Goal: Task Accomplishment & Management: Use online tool/utility

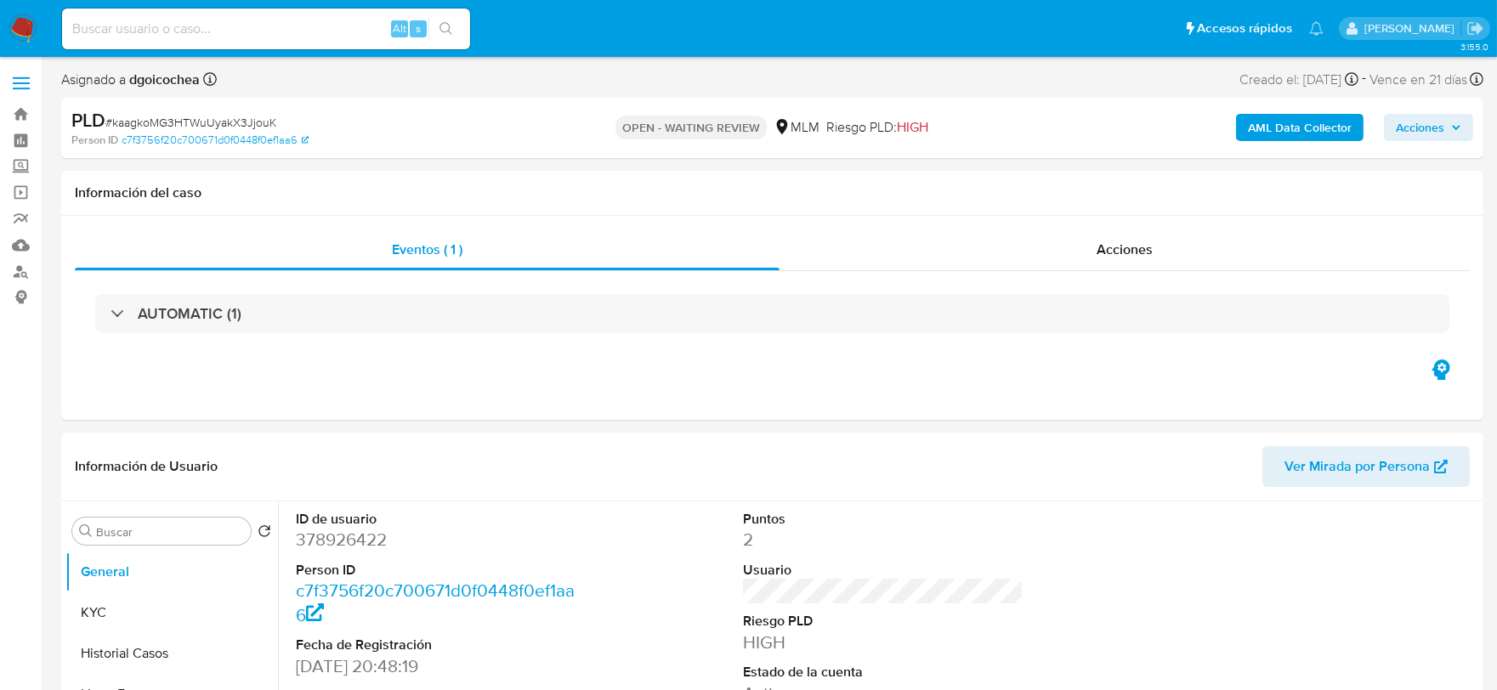
select select "10"
click at [24, 250] on link "Mulan" at bounding box center [101, 245] width 202 height 26
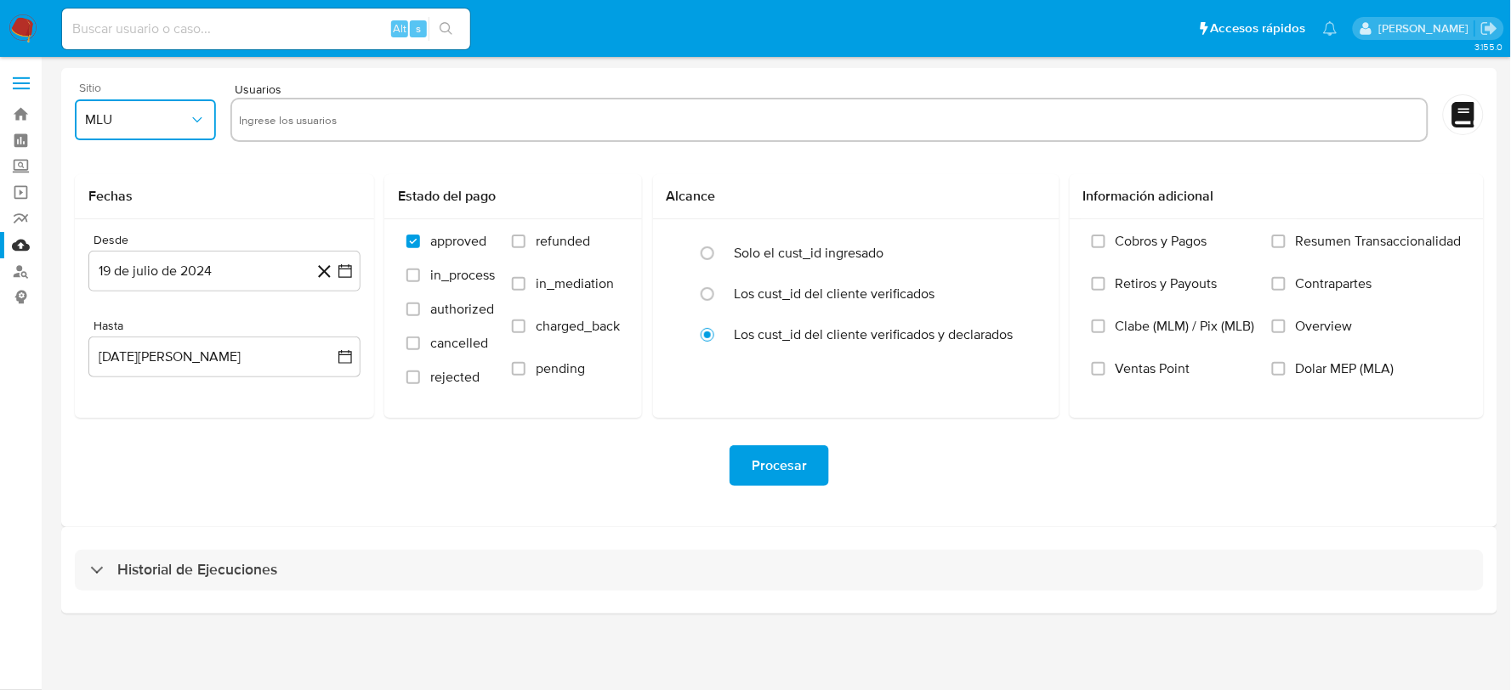
click at [185, 119] on span "MLU" at bounding box center [137, 119] width 104 height 17
click at [107, 376] on span "MLM" at bounding box center [99, 369] width 29 height 17
click at [275, 109] on input "text" at bounding box center [829, 119] width 1180 height 27
type input "491454522"
click at [247, 268] on button "19 de julio de 2024" at bounding box center [224, 271] width 272 height 41
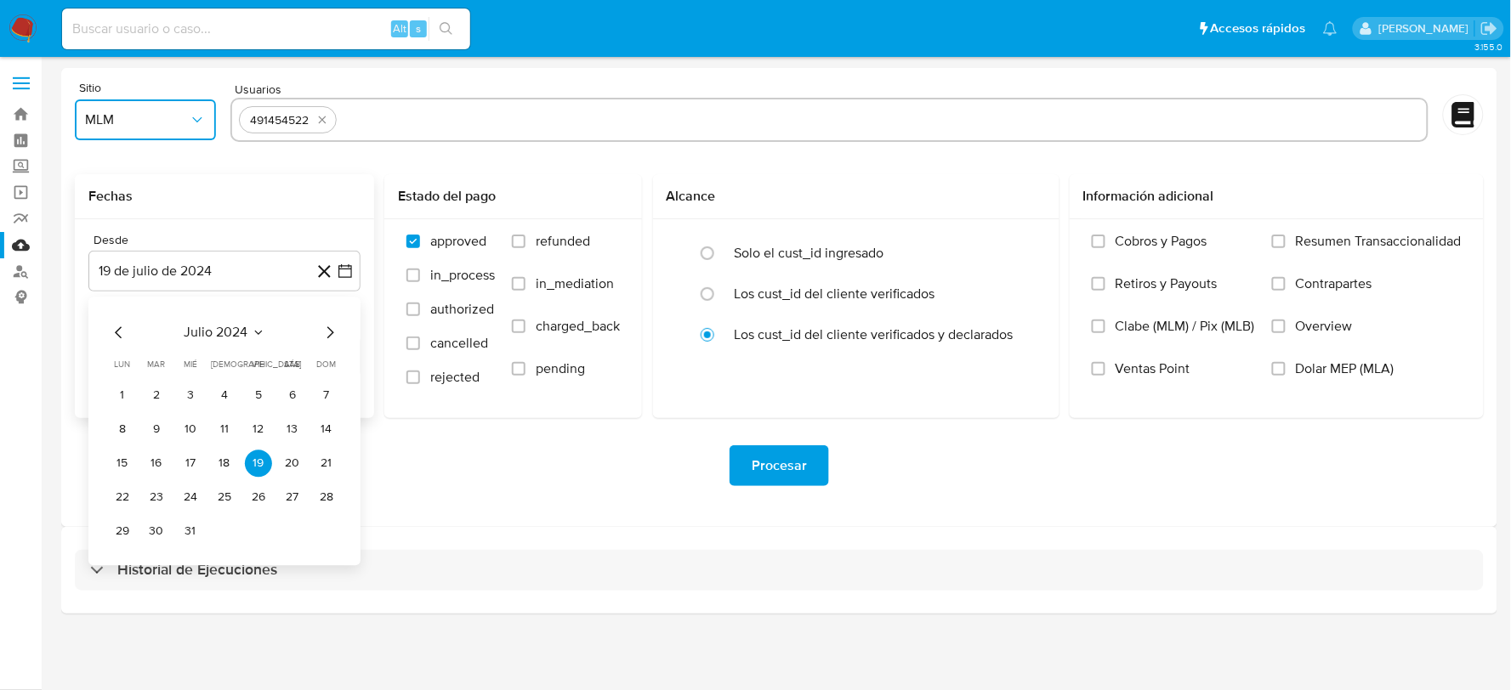
click at [329, 337] on icon "Mes siguiente" at bounding box center [330, 332] width 20 height 20
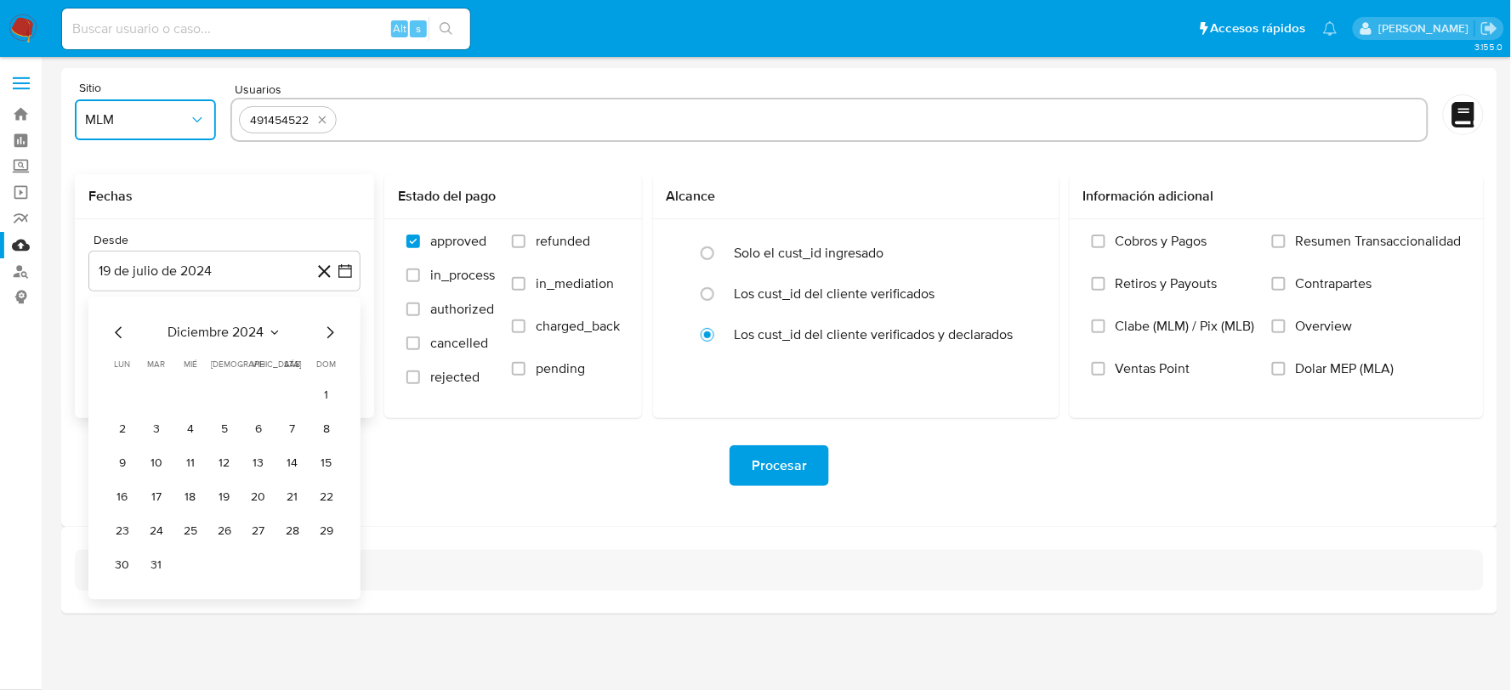
click at [332, 332] on icon "Mes siguiente" at bounding box center [330, 332] width 7 height 12
click at [189, 392] on button "1" at bounding box center [190, 395] width 27 height 27
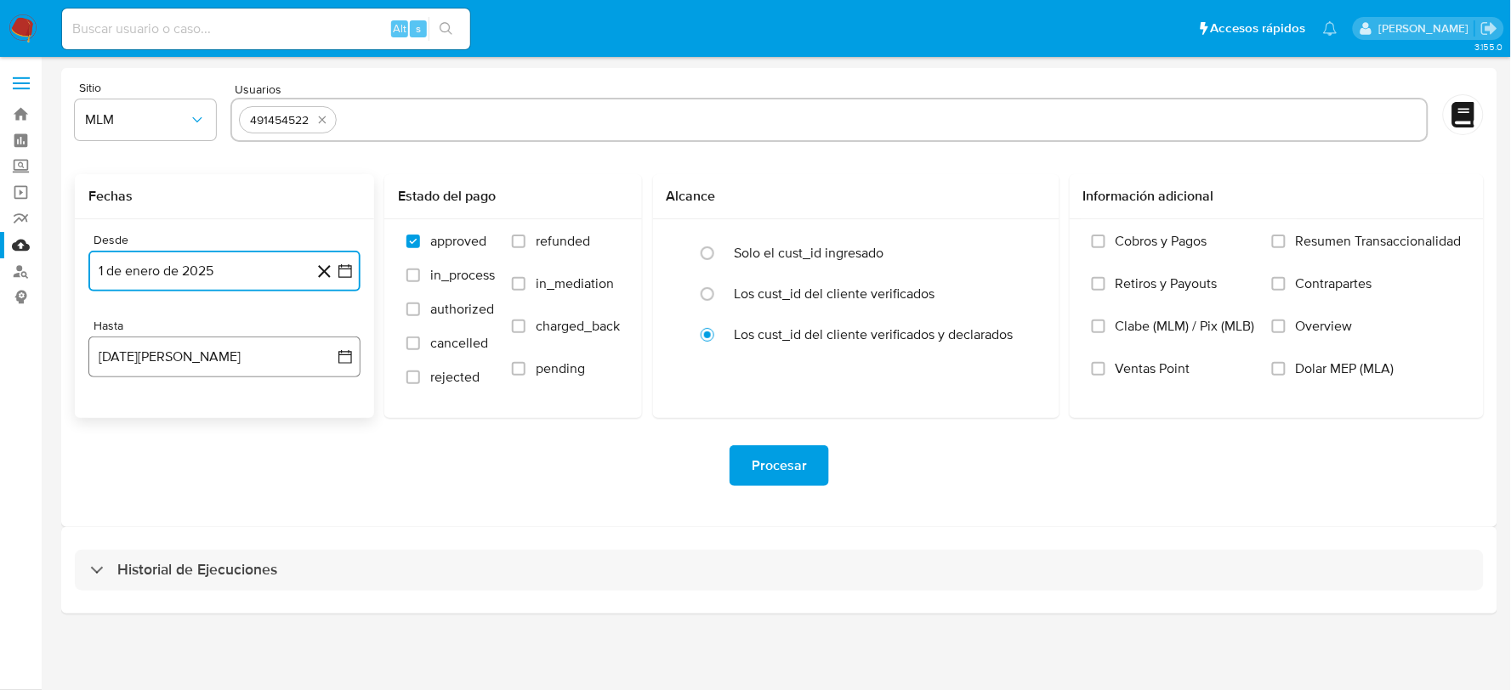
click at [189, 357] on button "19 de agosto de 2025" at bounding box center [224, 357] width 272 height 41
click at [115, 413] on icon "Mes anterior" at bounding box center [119, 418] width 20 height 20
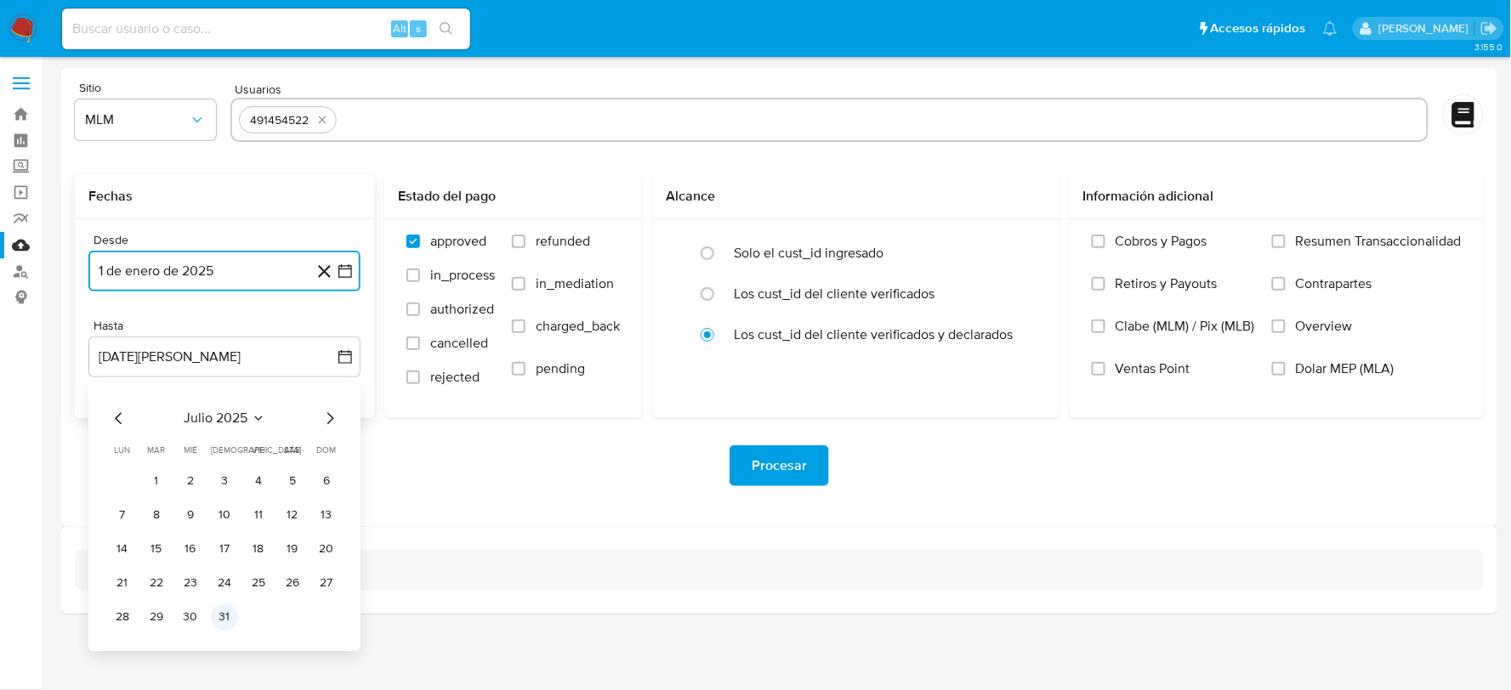
click at [230, 612] on button "31" at bounding box center [224, 617] width 27 height 27
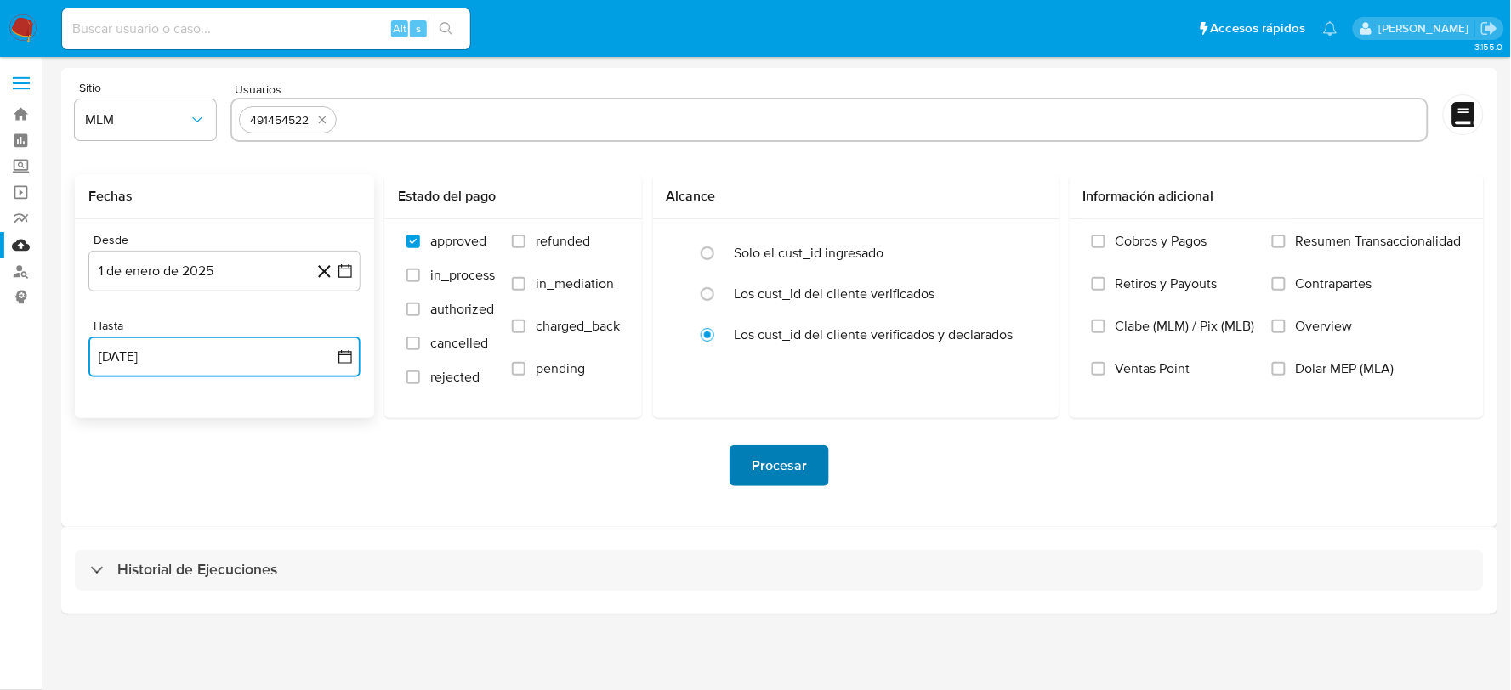
click at [793, 465] on span "Procesar" at bounding box center [778, 465] width 55 height 37
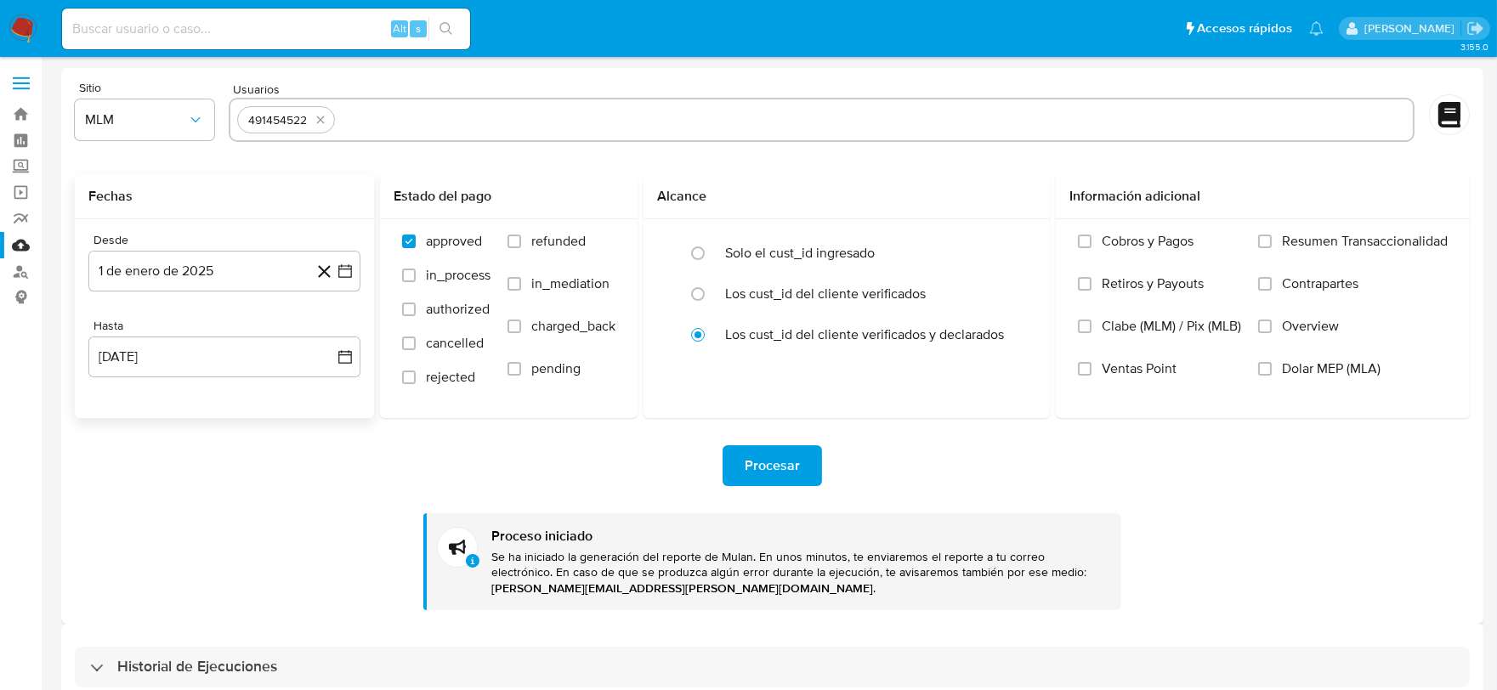
click at [342, 498] on div "Procesar Proceso iniciado Se ha iniciado la generación del reporte de Mulan. En…" at bounding box center [772, 514] width 1395 height 192
click at [324, 113] on icon "quitar 491454522" at bounding box center [321, 120] width 14 height 14
click at [324, 114] on input "text" at bounding box center [821, 119] width 1169 height 27
paste input "1239847920"
type input "1239847920"
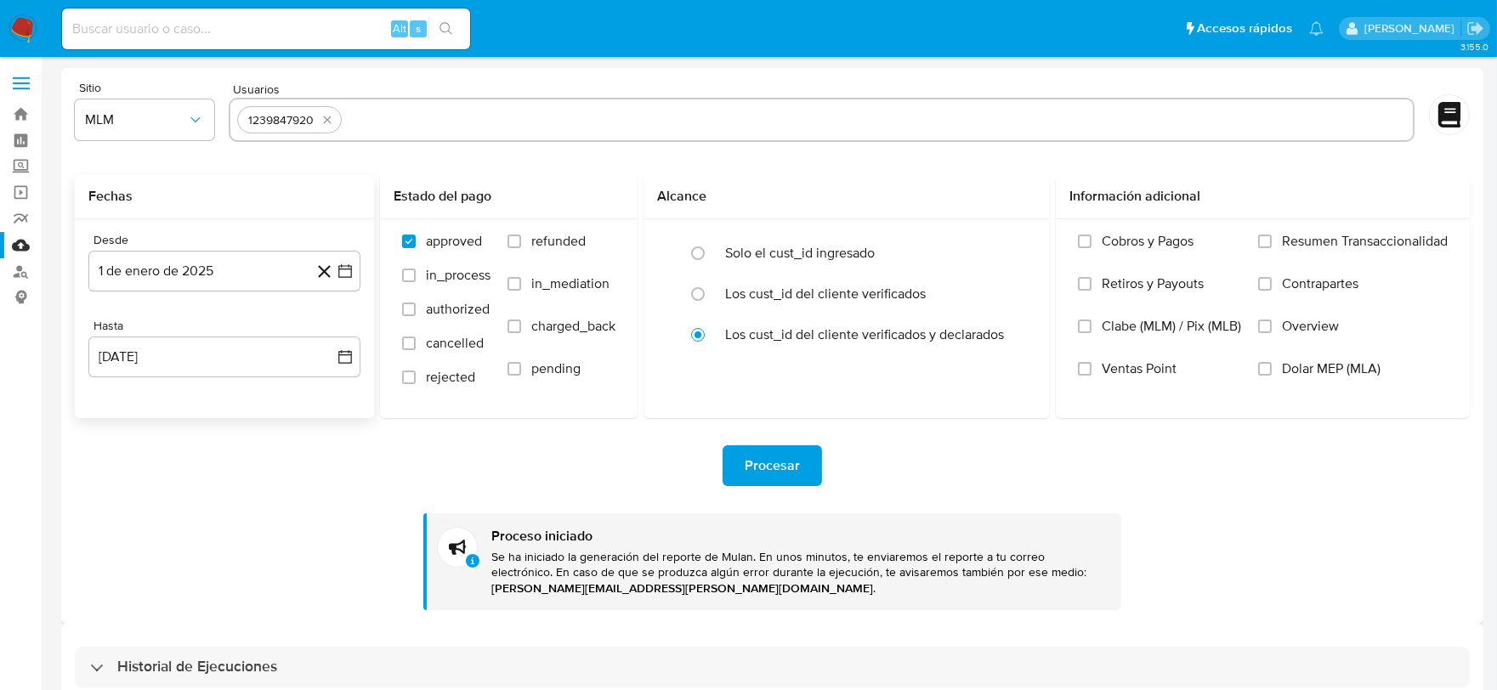
click at [564, 463] on div "Procesar" at bounding box center [772, 465] width 1395 height 41
click at [749, 462] on span "Procesar" at bounding box center [772, 465] width 55 height 37
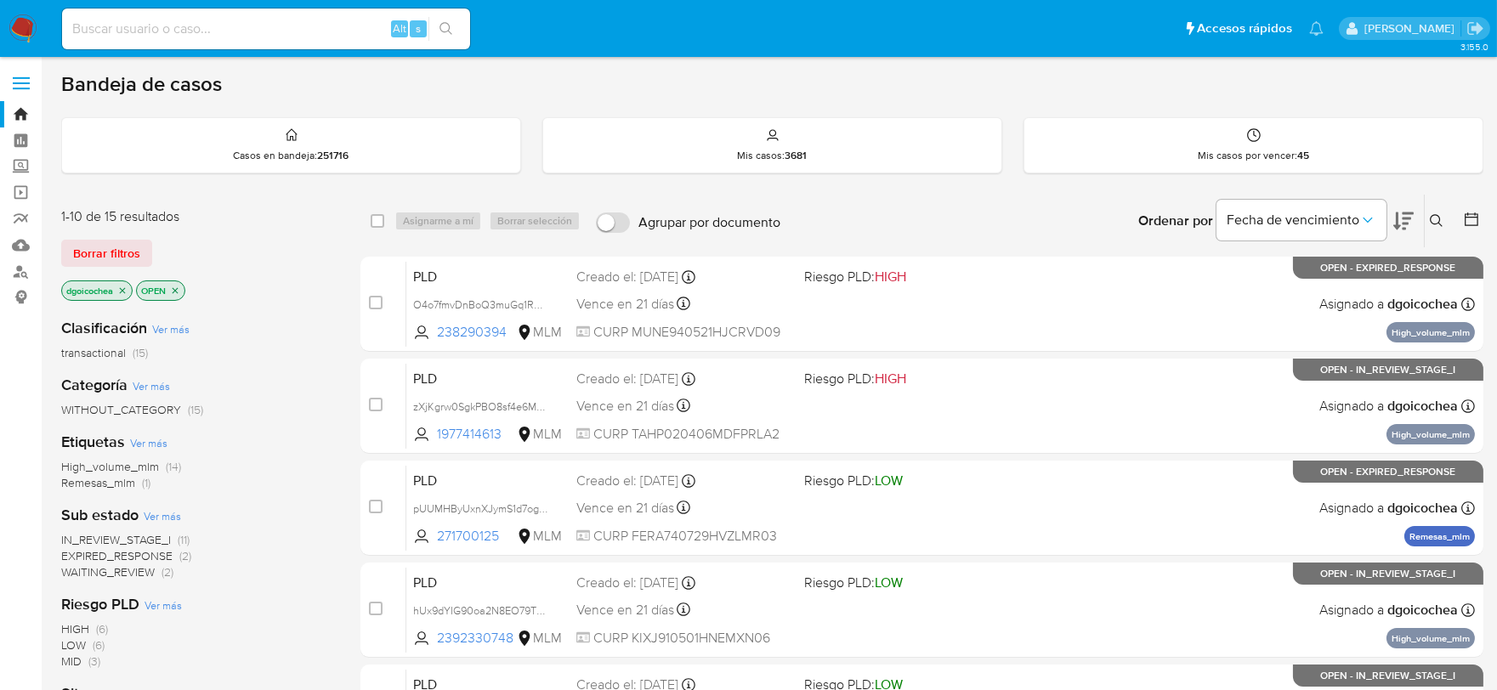
click at [1438, 233] on div "Ingrese ID de usuario o caso Buscar Borrar filtros" at bounding box center [1438, 221] width 29 height 53
click at [1435, 218] on icon at bounding box center [1437, 221] width 14 height 14
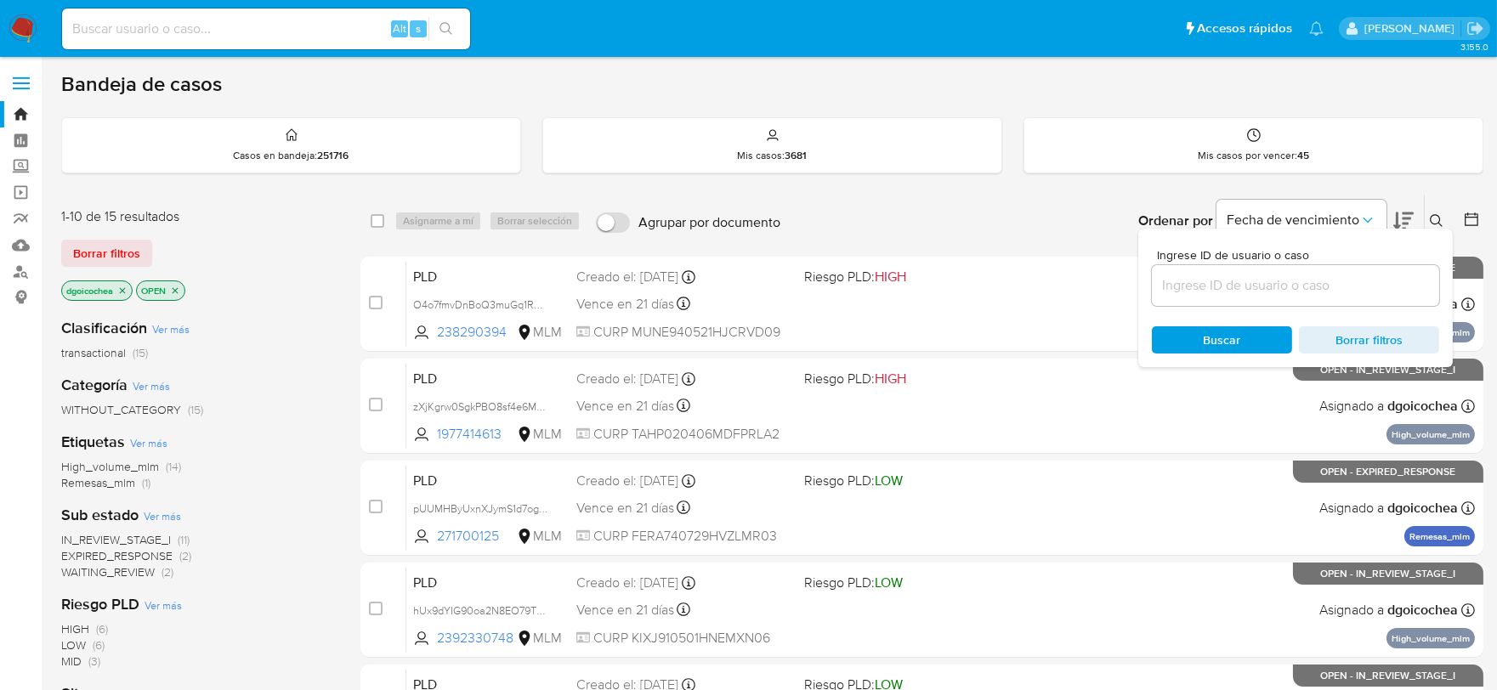
click at [1289, 291] on input at bounding box center [1295, 286] width 287 height 22
type input "1239847920"
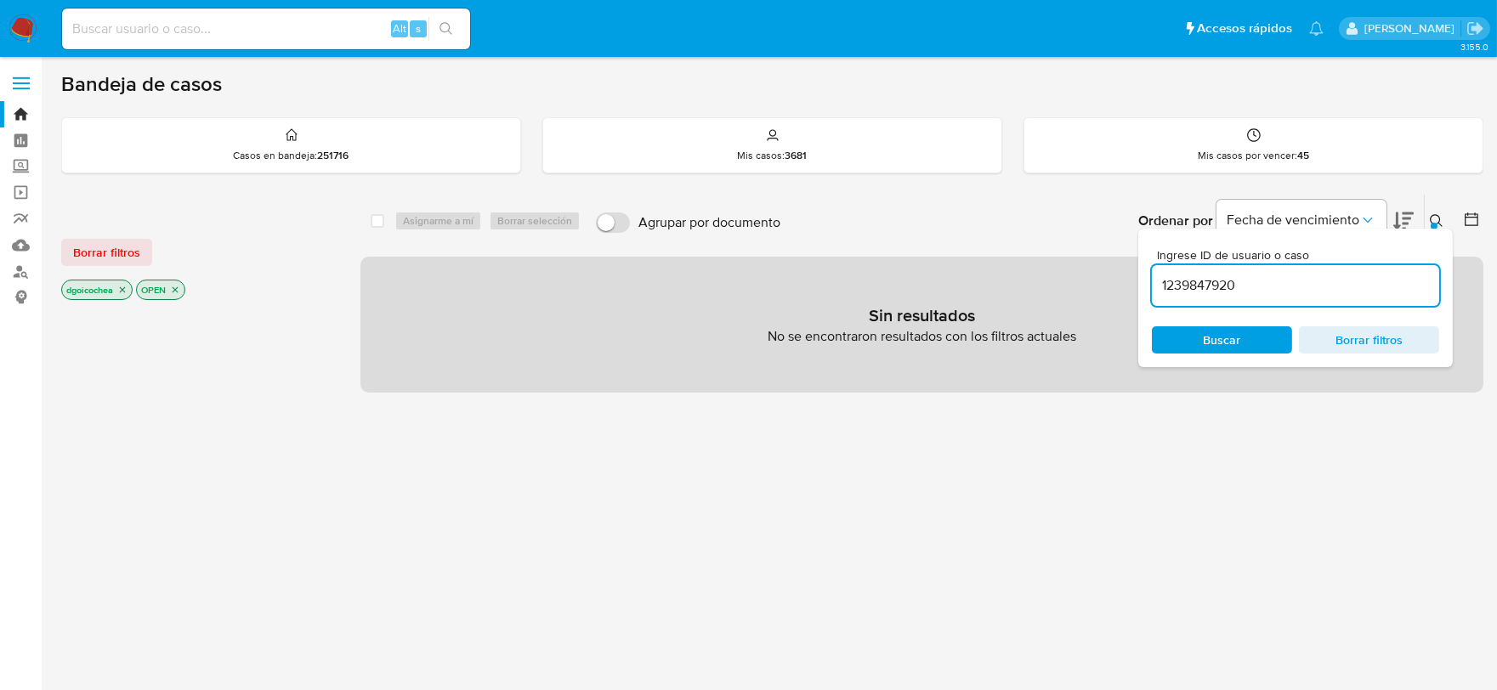
drag, startPoint x: 133, startPoint y: 249, endPoint x: 189, endPoint y: 252, distance: 55.4
click at [133, 249] on span "Borrar filtros" at bounding box center [106, 253] width 67 height 24
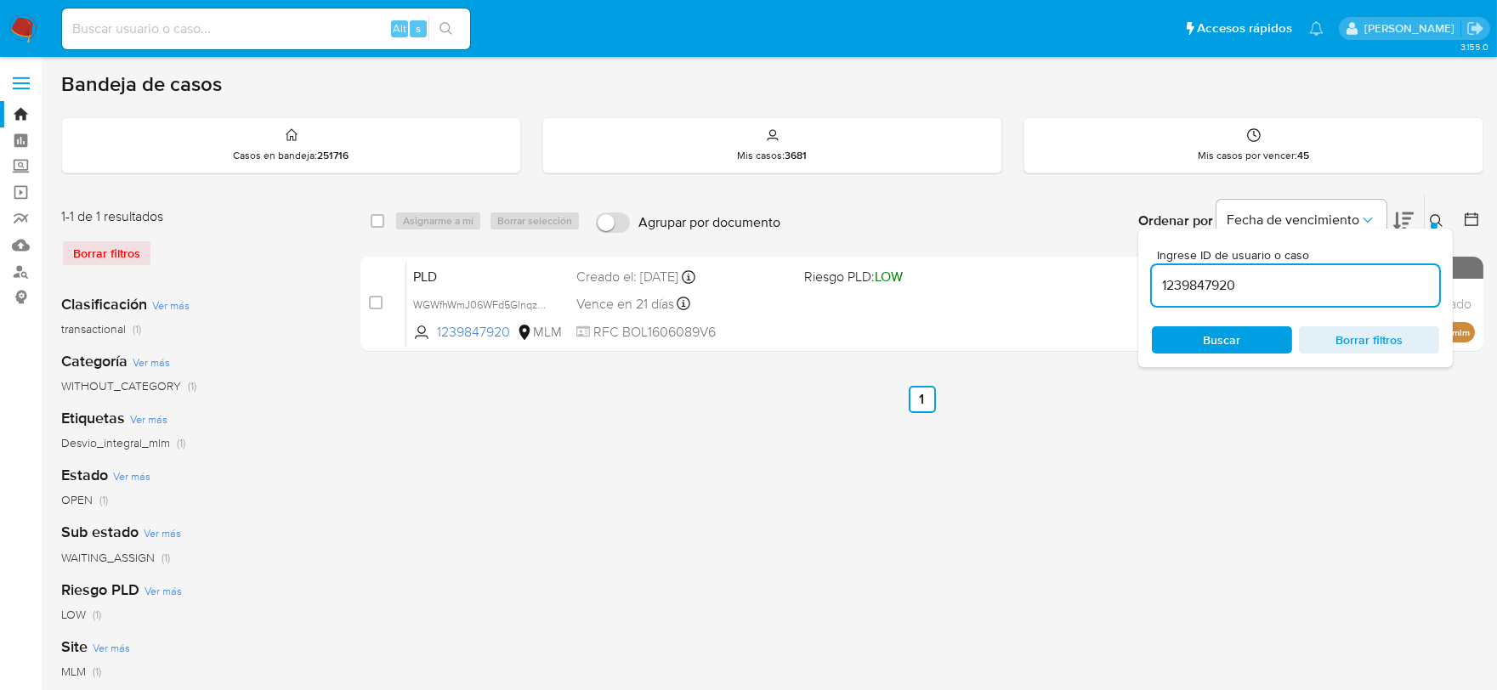
click at [1432, 216] on icon at bounding box center [1436, 220] width 13 height 13
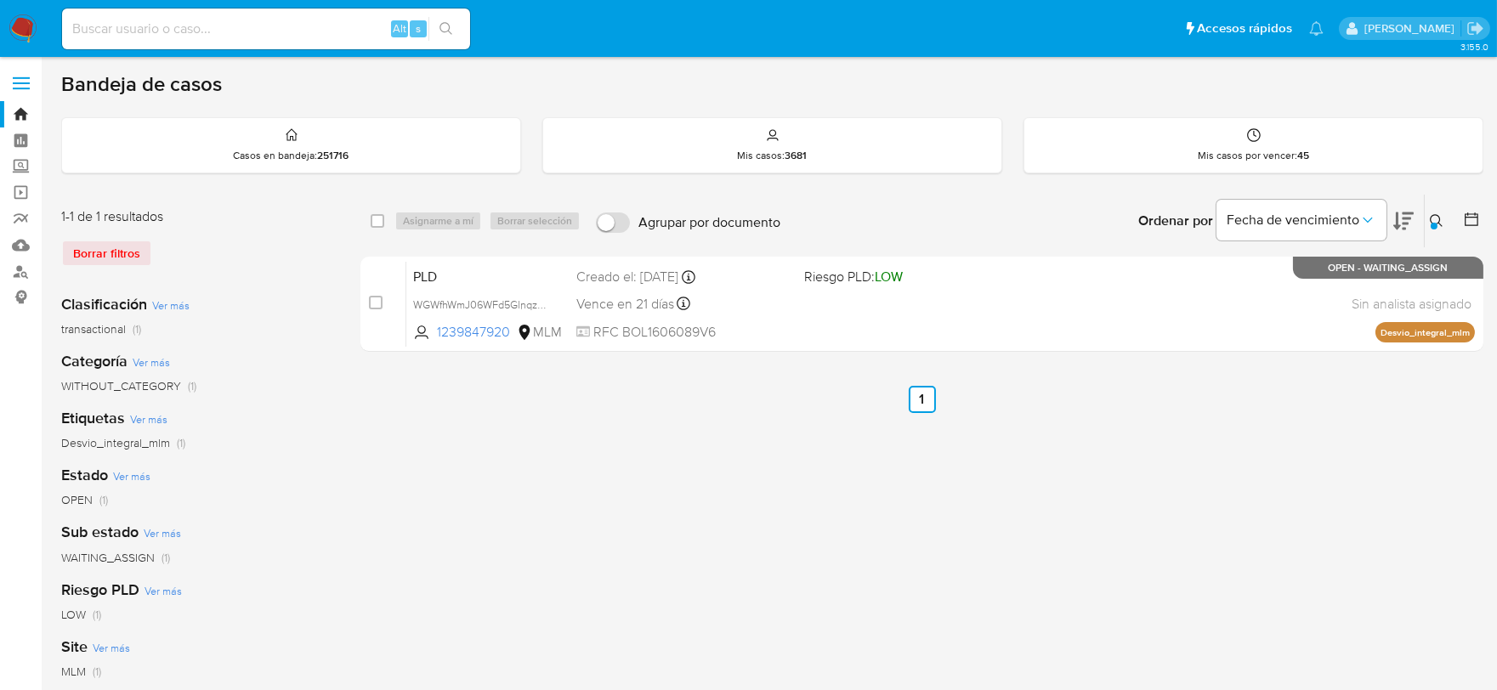
click at [1438, 214] on icon at bounding box center [1437, 221] width 14 height 14
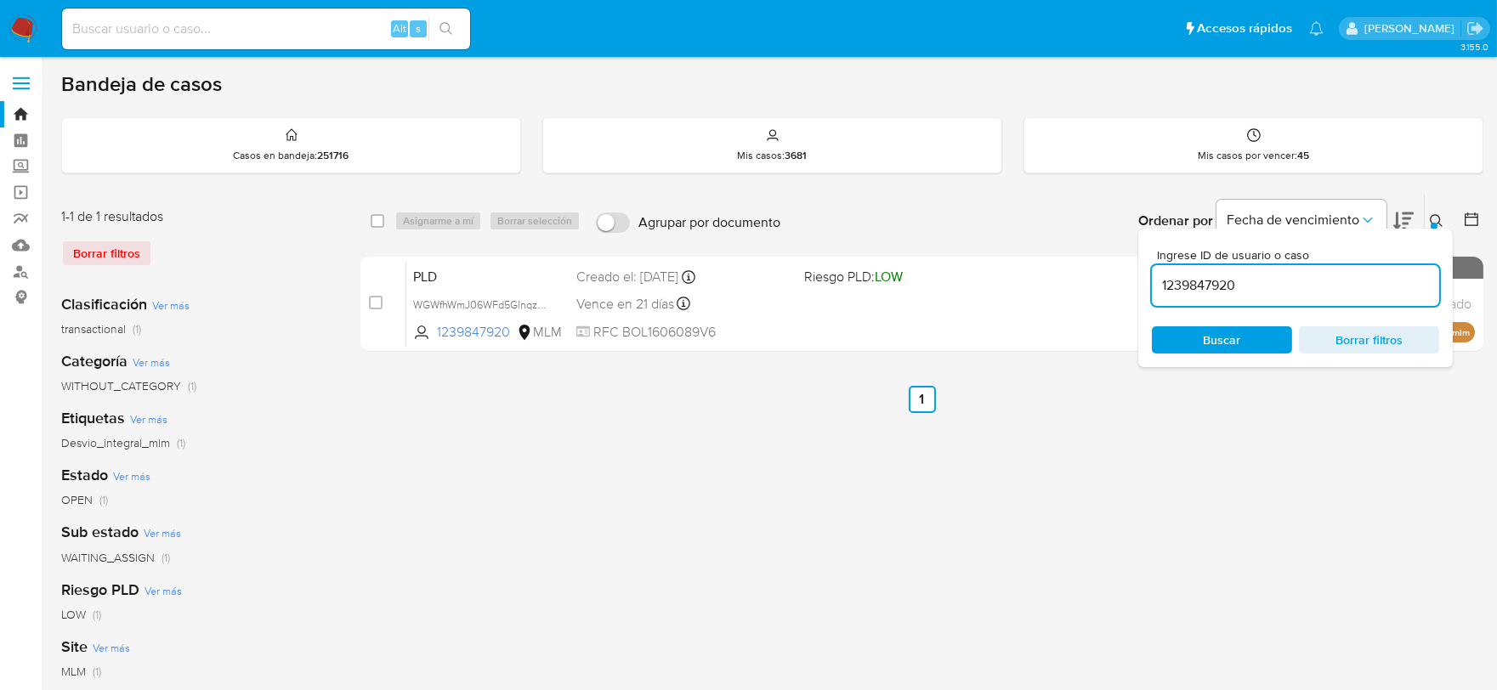
click at [1371, 285] on input "1239847920" at bounding box center [1295, 286] width 287 height 22
type input "72406460"
click at [1435, 214] on icon at bounding box center [1436, 220] width 13 height 13
